Goal: Task Accomplishment & Management: Use online tool/utility

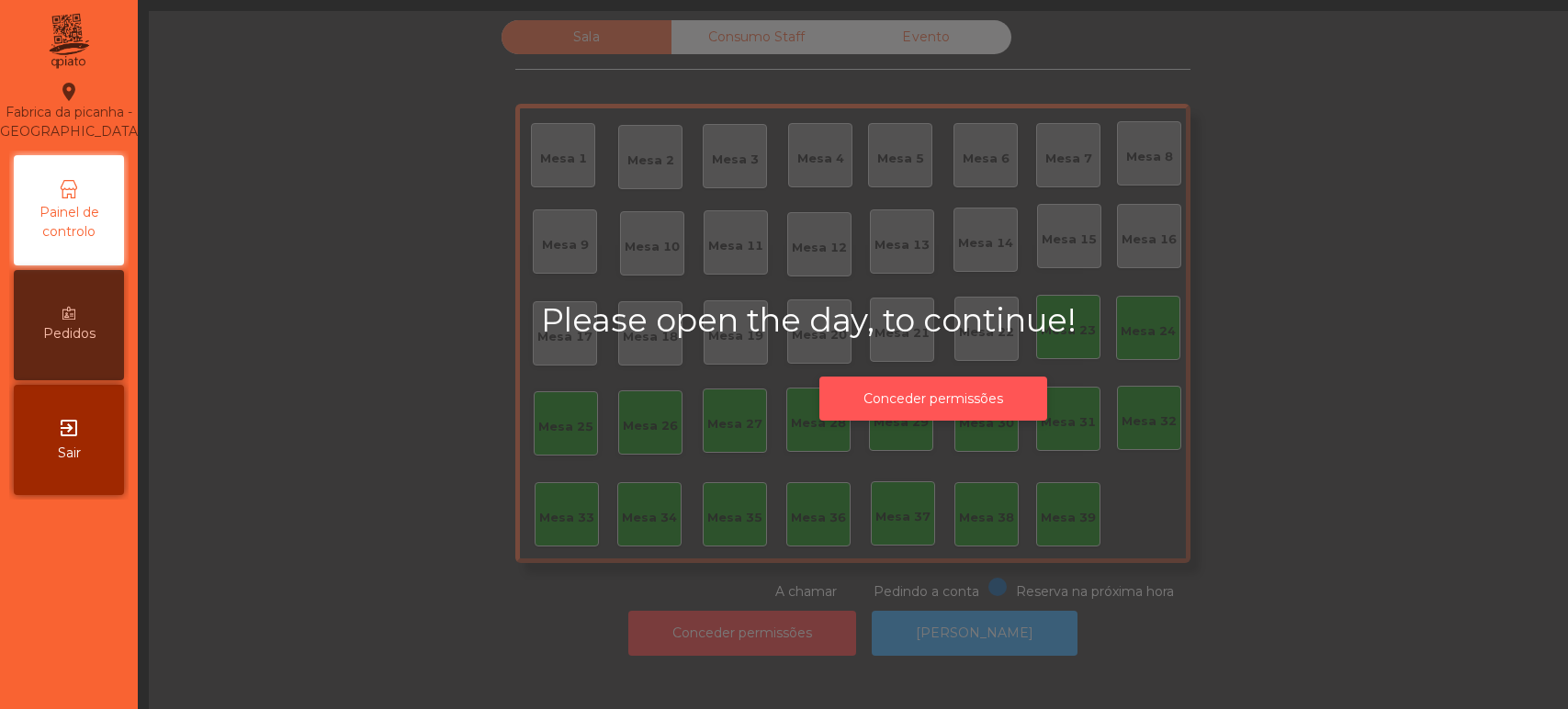
click at [870, 396] on button "Conceder permissões" at bounding box center [933, 399] width 228 height 45
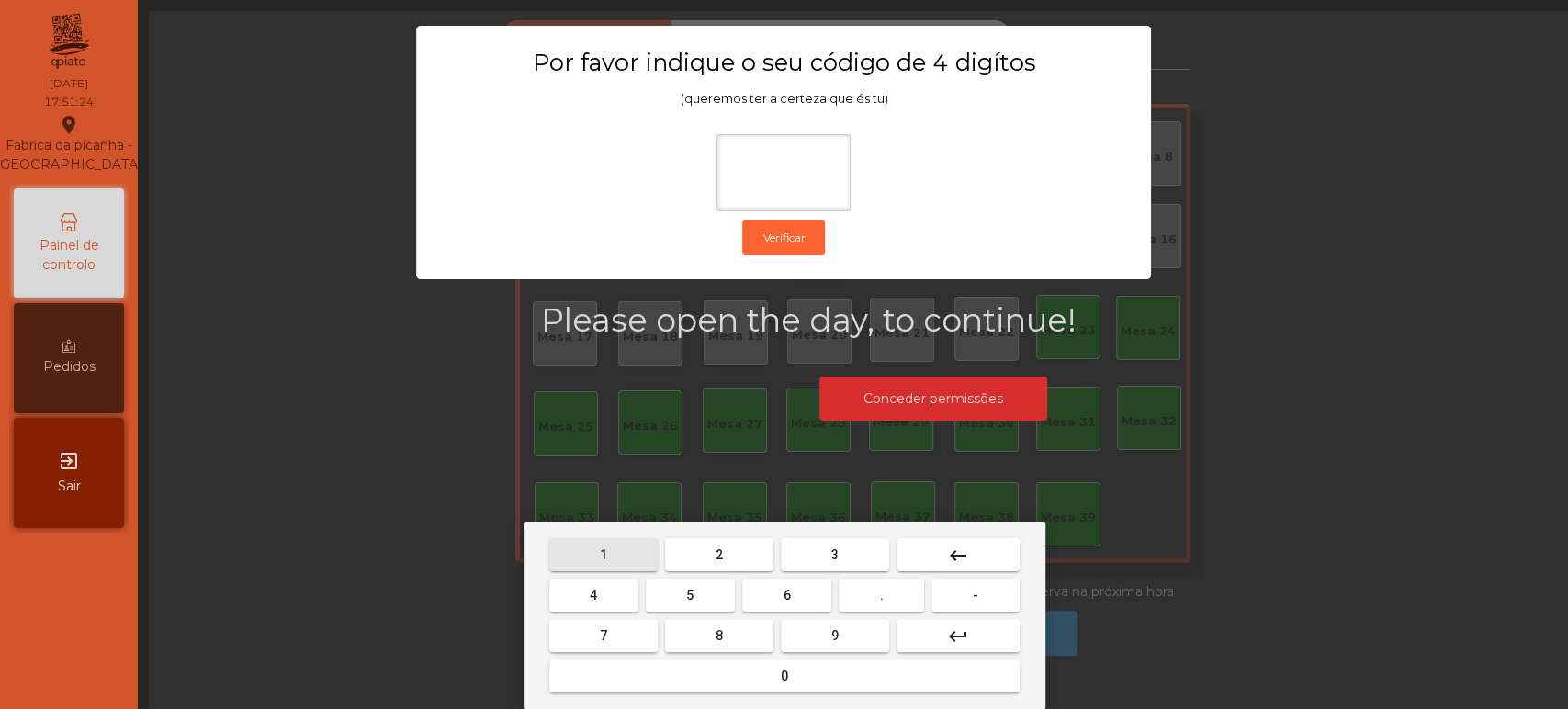
click at [602, 554] on span "1" at bounding box center [603, 554] width 8 height 14
click at [825, 565] on button "3" at bounding box center [835, 554] width 109 height 33
click at [690, 597] on span "5" at bounding box center [690, 595] width 8 height 14
click at [749, 684] on button "0" at bounding box center [785, 676] width 471 height 33
type input "****"
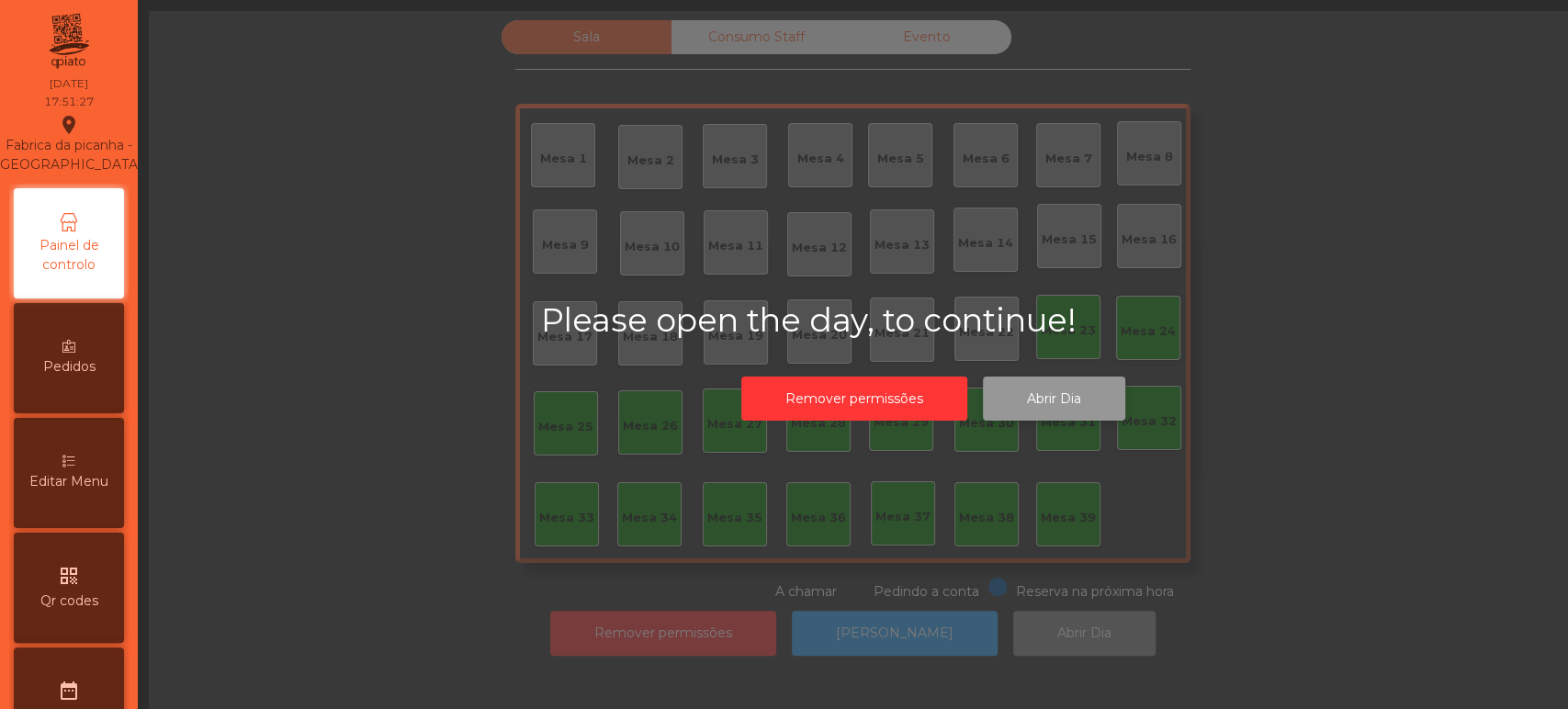
click at [1055, 399] on button "Abrir Dia" at bounding box center [1054, 399] width 142 height 45
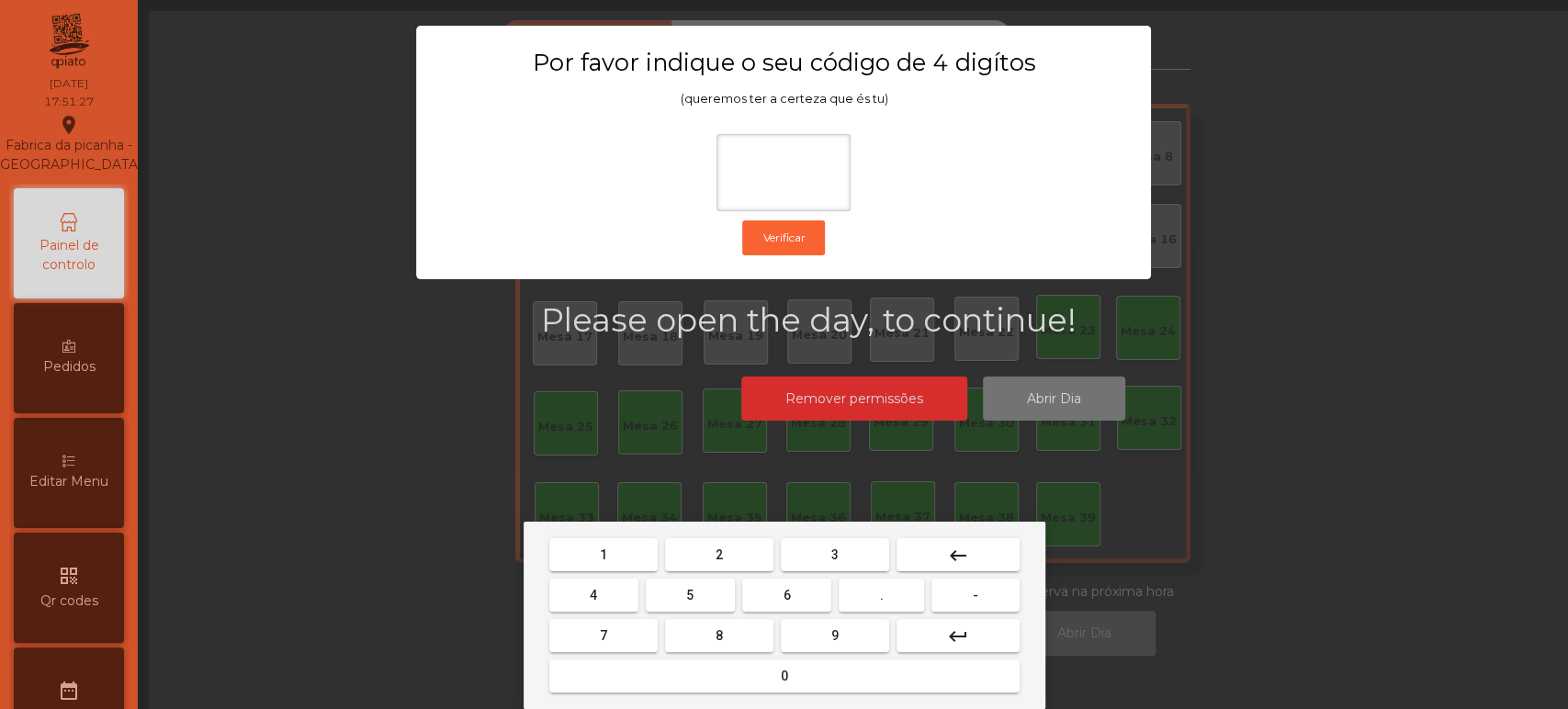
click at [600, 556] on span "1" at bounding box center [603, 554] width 8 height 14
click at [828, 536] on mat-keyboard-key "3" at bounding box center [835, 555] width 115 height 40
click at [705, 588] on button "5" at bounding box center [690, 595] width 89 height 33
click at [746, 676] on button "0" at bounding box center [785, 676] width 471 height 33
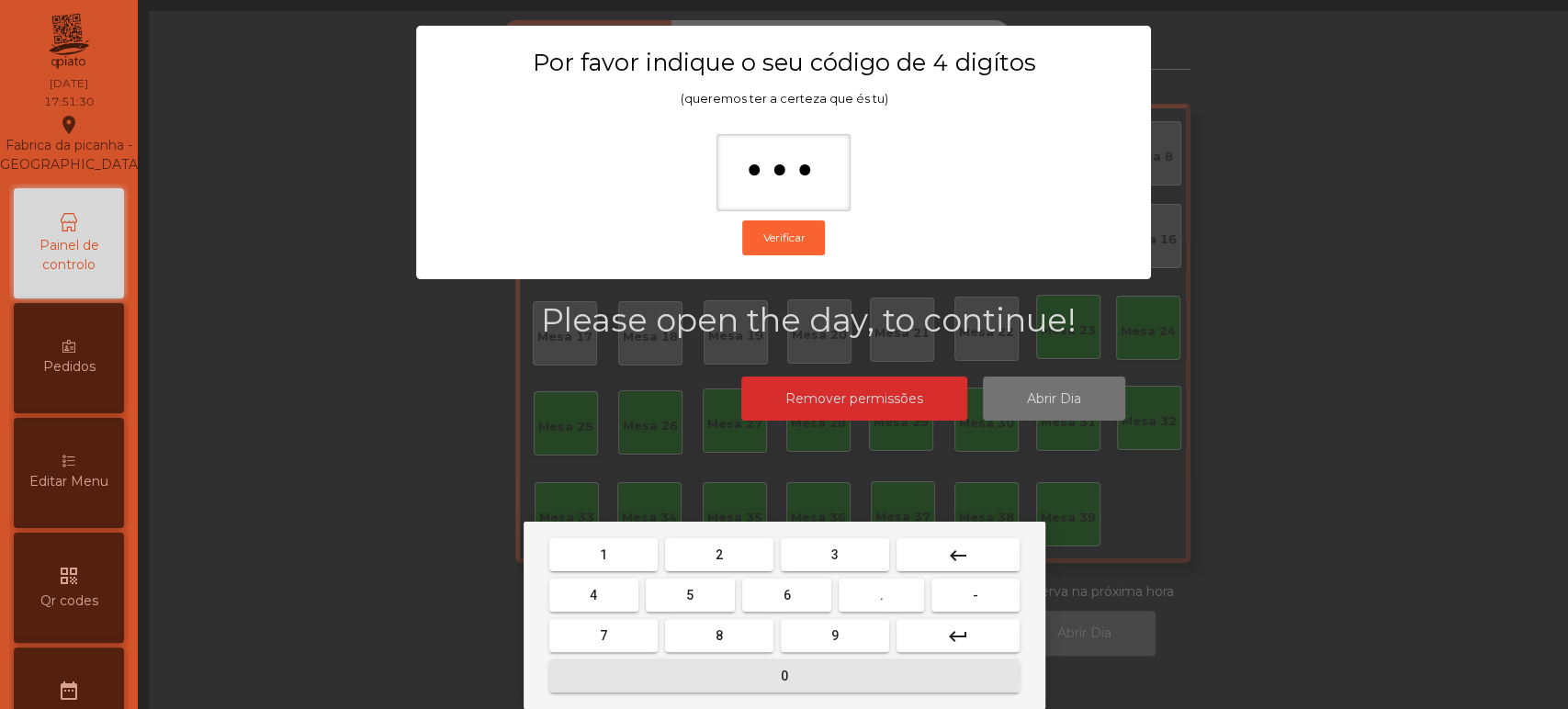
click at [784, 676] on span "0" at bounding box center [785, 675] width 8 height 14
type input "****"
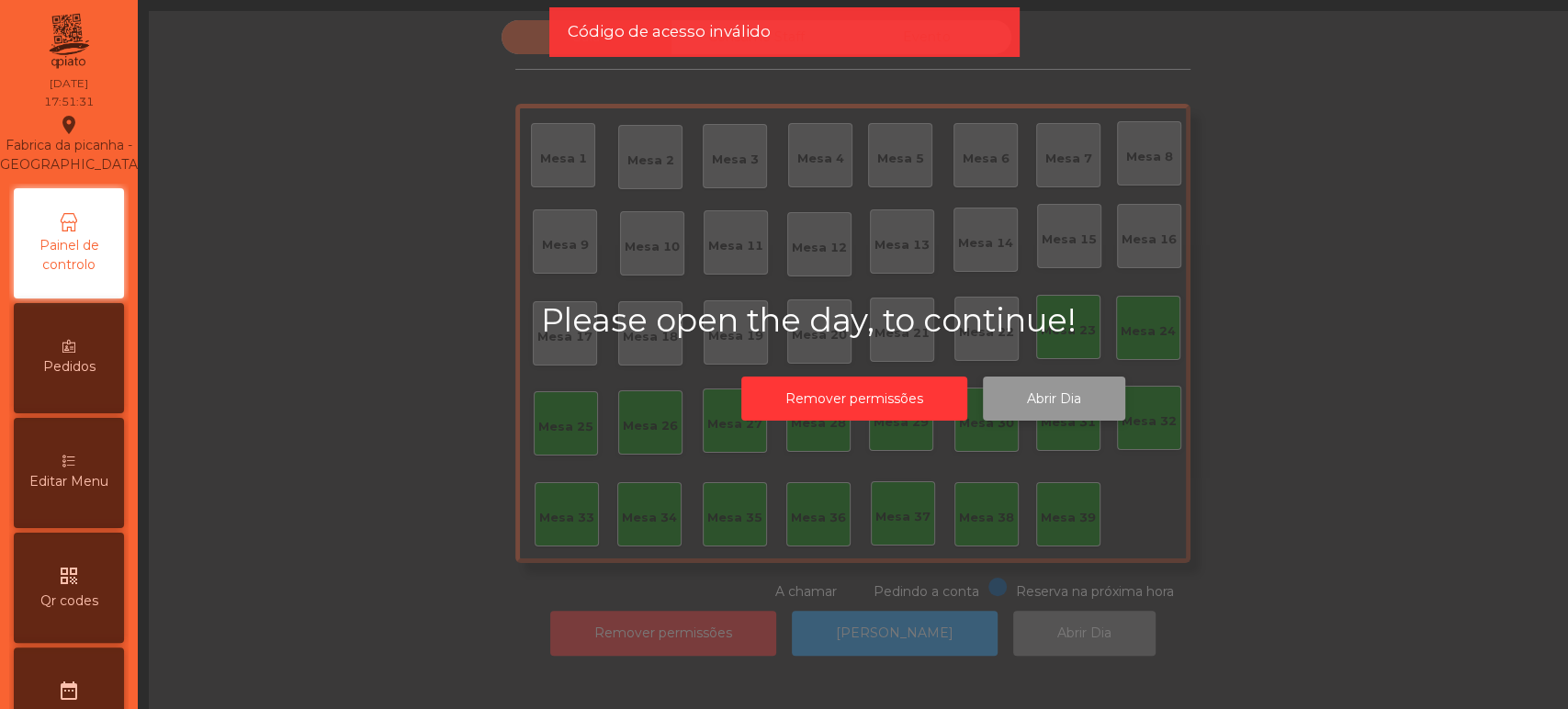
click at [1053, 398] on button "Abrir Dia" at bounding box center [1054, 399] width 142 height 45
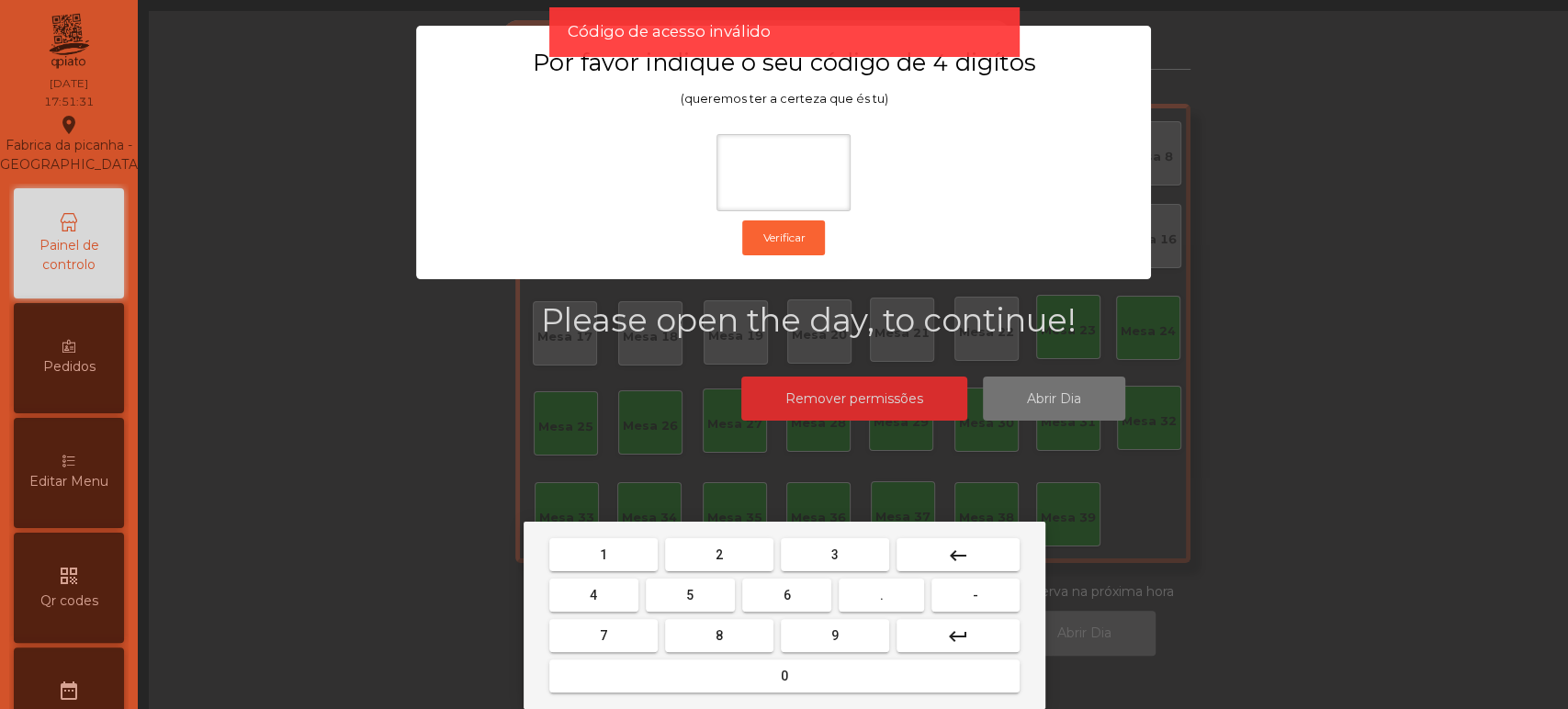
click at [621, 551] on button "1" at bounding box center [603, 554] width 109 height 33
click at [822, 555] on button "3" at bounding box center [835, 554] width 109 height 33
click at [704, 591] on button "5" at bounding box center [690, 595] width 89 height 33
click at [750, 665] on button "0" at bounding box center [785, 676] width 471 height 33
type input "****"
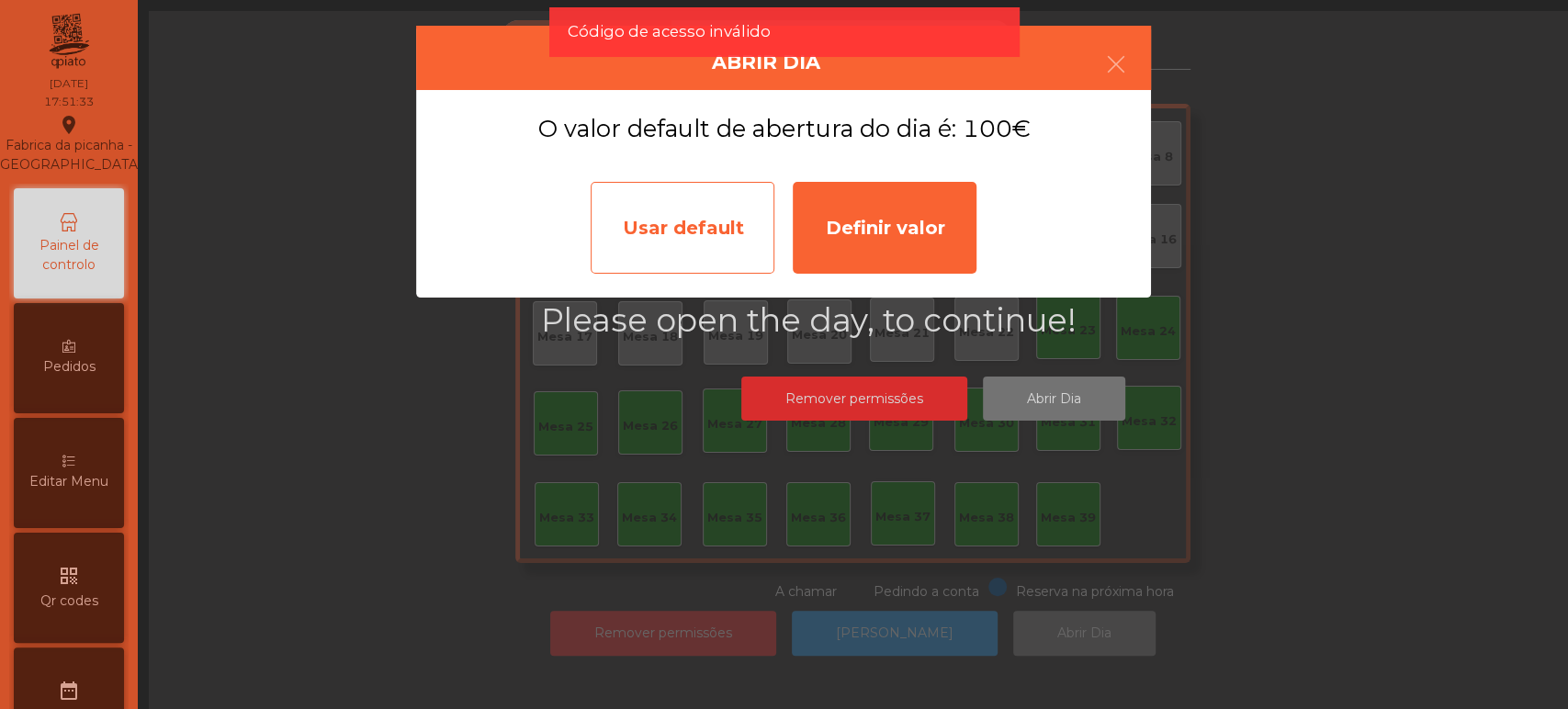
click at [674, 221] on div "Usar default" at bounding box center [682, 228] width 184 height 92
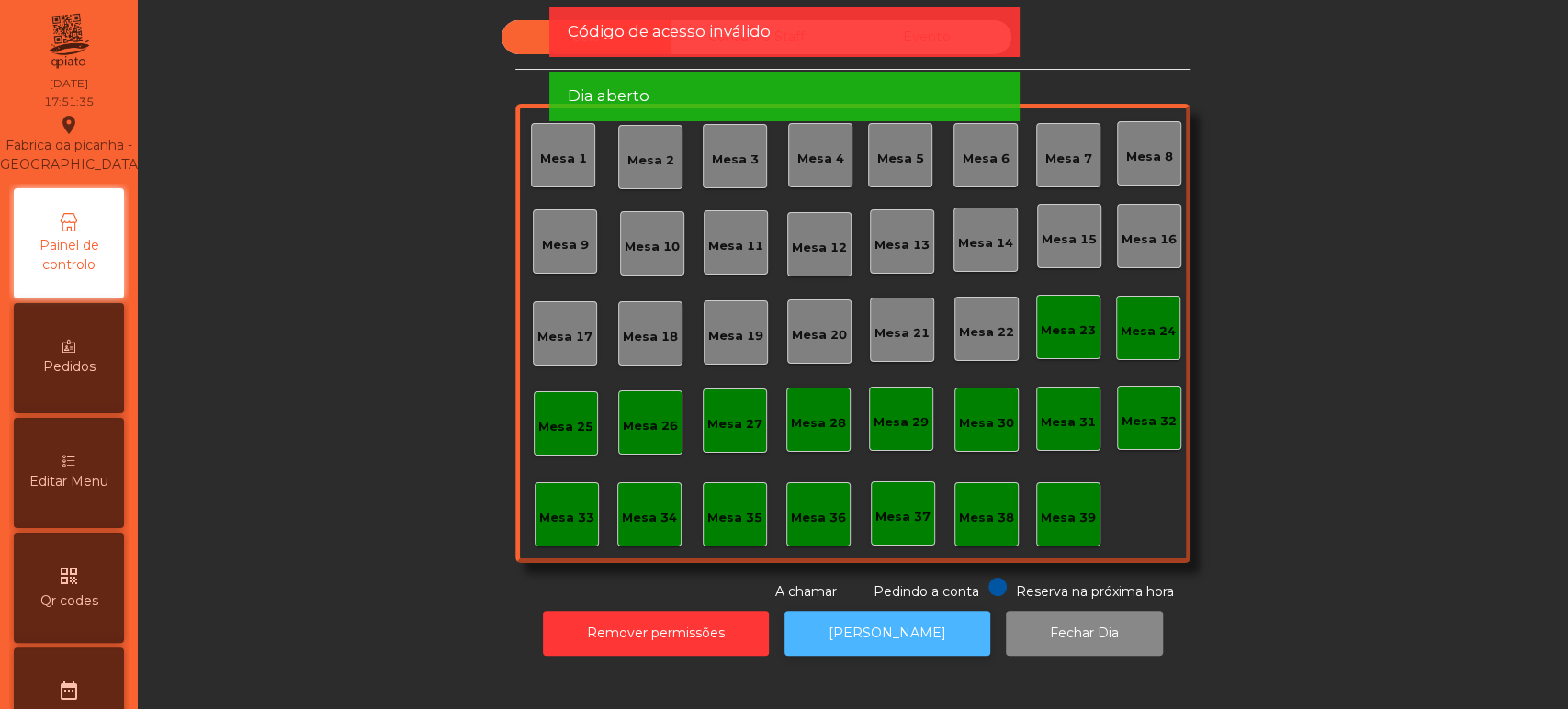
click at [919, 616] on button "[PERSON_NAME]" at bounding box center [888, 633] width 206 height 45
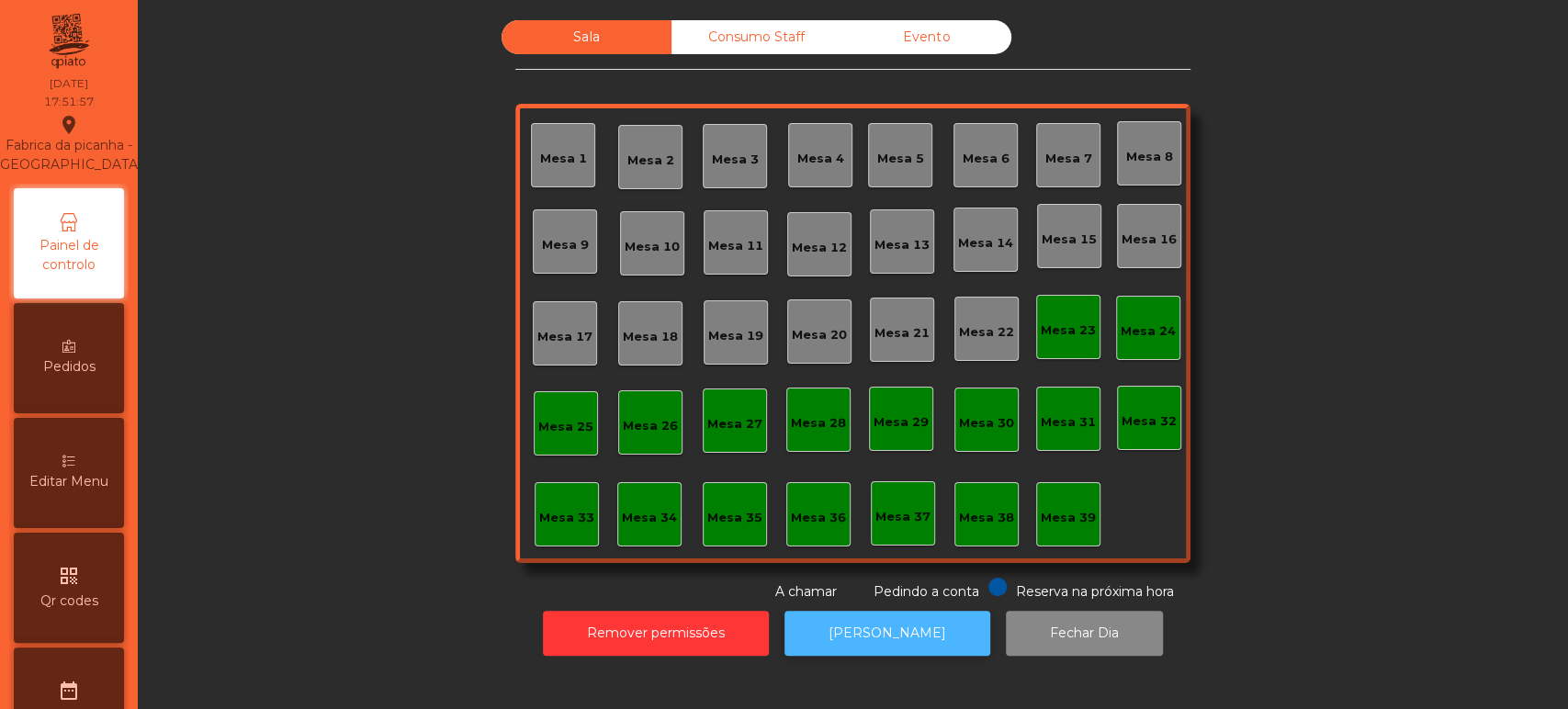
click at [860, 621] on button "[PERSON_NAME]" at bounding box center [888, 633] width 206 height 45
click at [903, 621] on button "[PERSON_NAME]" at bounding box center [888, 633] width 206 height 45
